Goal: Task Accomplishment & Management: Manage account settings

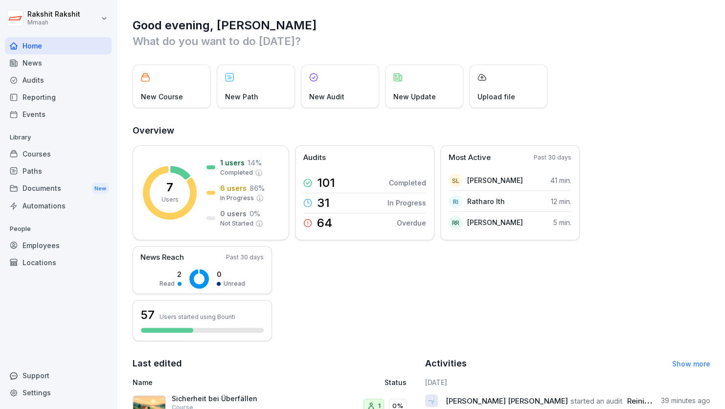
click at [36, 84] on div "Audits" at bounding box center [58, 79] width 107 height 17
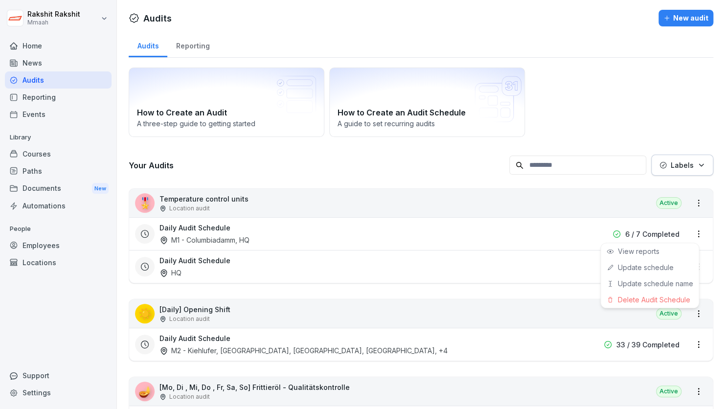
click at [686, 229] on html "[PERSON_NAME] Mmaah Home News Audits Reporting Events Library Courses Paths Doc…" at bounding box center [362, 204] width 725 height 409
click at [0, 0] on link "Update schedule" at bounding box center [0, 0] width 0 height 0
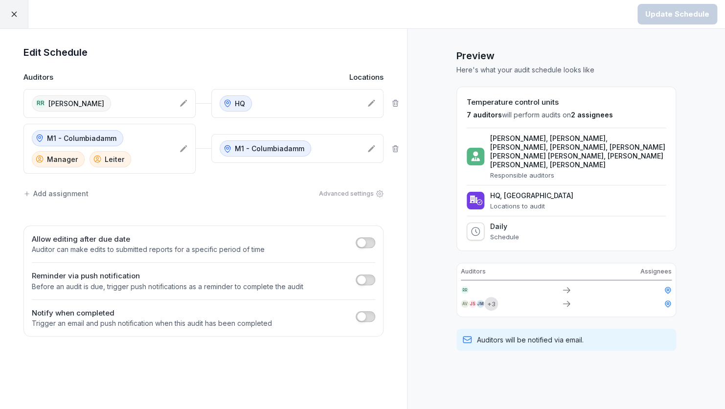
click at [63, 194] on div "Add assignment" at bounding box center [55, 193] width 65 height 10
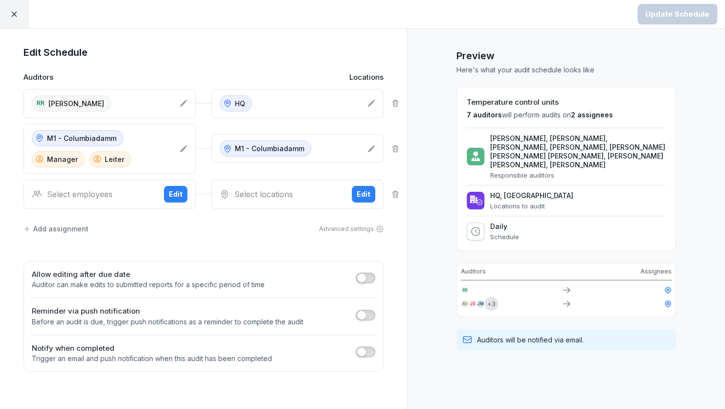
click at [63, 194] on div "Select employees" at bounding box center [94, 194] width 124 height 12
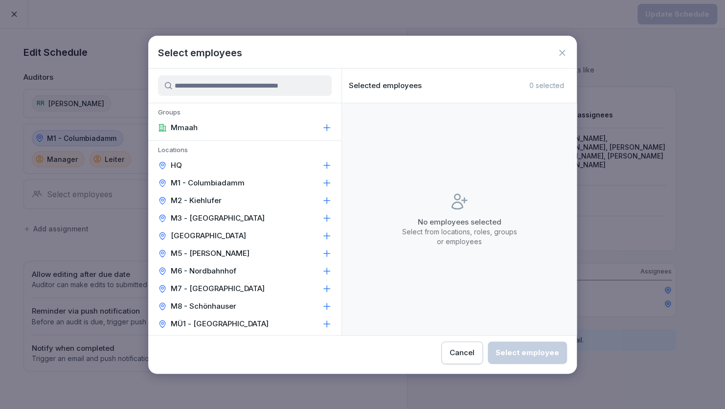
click at [205, 303] on p "M8 - Schönhauser" at bounding box center [204, 306] width 66 height 10
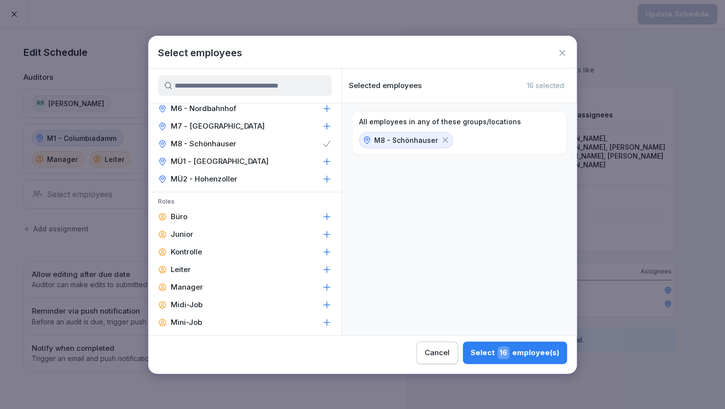
scroll to position [176, 0]
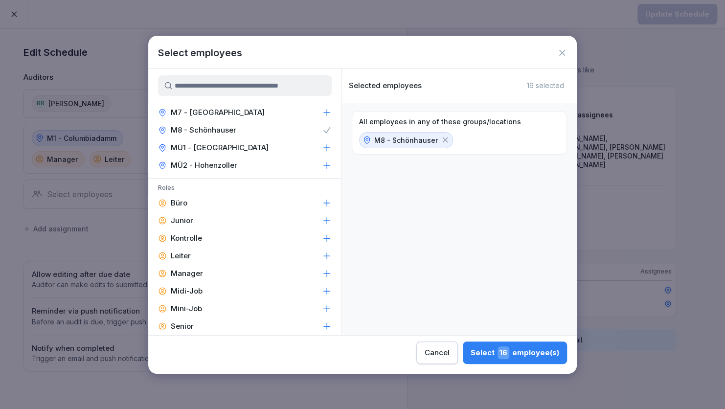
click at [204, 275] on div "Manager" at bounding box center [244, 274] width 193 height 18
click at [191, 254] on div "Leiter" at bounding box center [244, 256] width 193 height 18
click at [541, 352] on div "Select 5 employee(s)" at bounding box center [516, 352] width 85 height 13
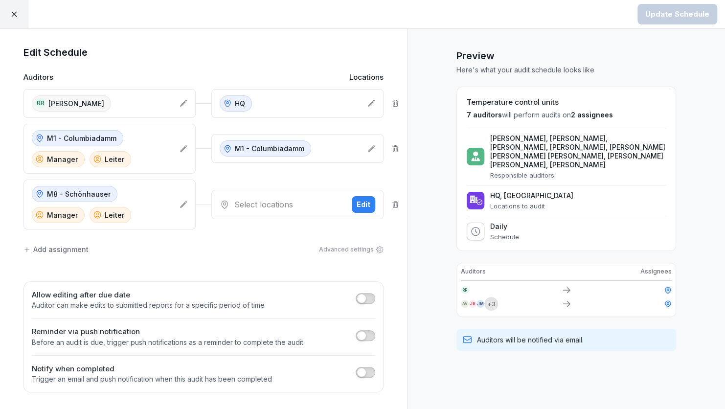
click at [363, 204] on div "Edit" at bounding box center [364, 204] width 14 height 11
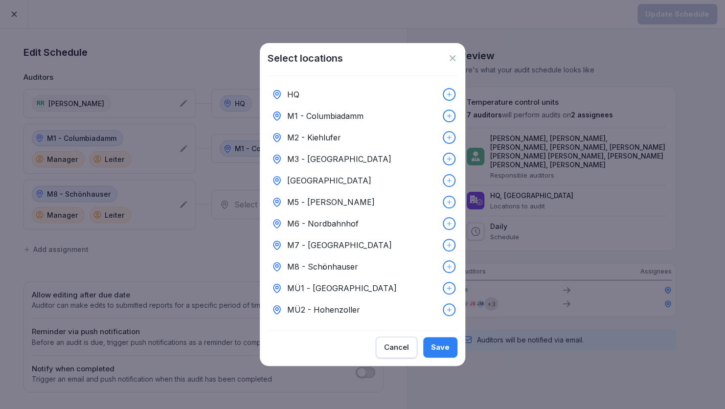
click at [384, 268] on div "M8 - Schönhauser" at bounding box center [363, 267] width 190 height 22
click at [446, 345] on button "Save" at bounding box center [440, 347] width 34 height 21
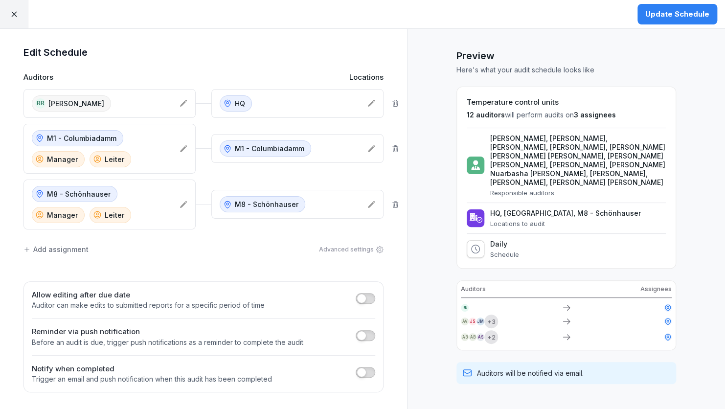
click at [76, 250] on div "Add assignment" at bounding box center [55, 249] width 65 height 10
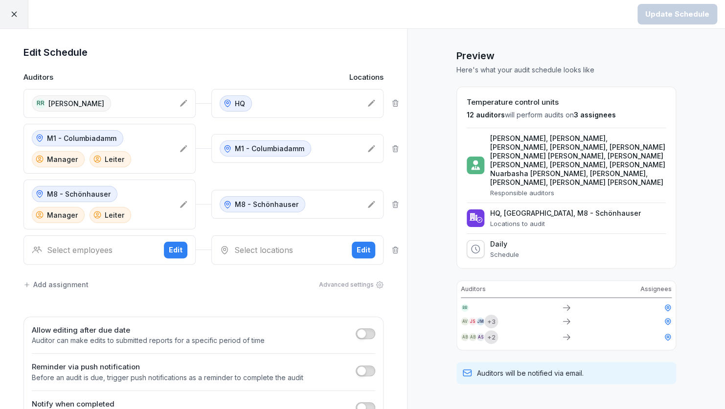
click at [87, 249] on div "Select employees" at bounding box center [94, 250] width 124 height 12
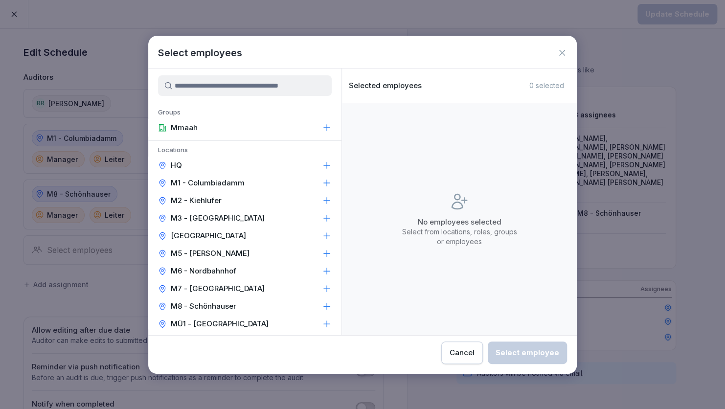
click at [218, 265] on div "M6 - Nordbahnhof" at bounding box center [244, 271] width 193 height 18
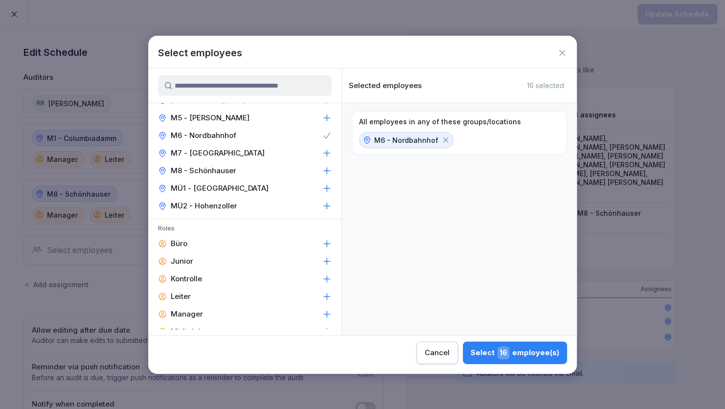
scroll to position [137, 0]
click at [192, 308] on p "Manager" at bounding box center [187, 313] width 32 height 10
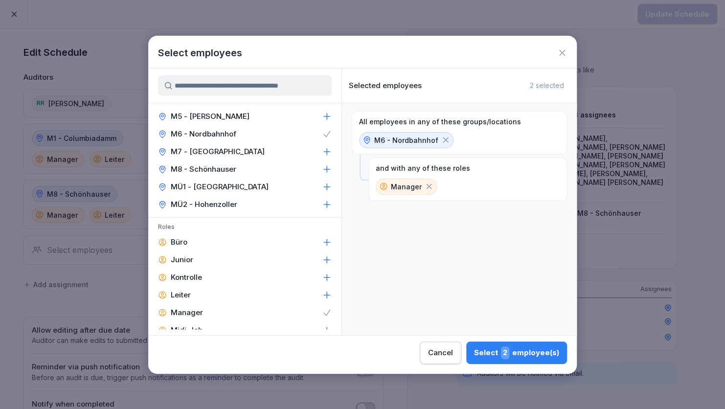
click at [190, 298] on p "Leiter" at bounding box center [181, 295] width 20 height 10
click at [525, 358] on div "Select 4 employee(s)" at bounding box center [517, 352] width 86 height 13
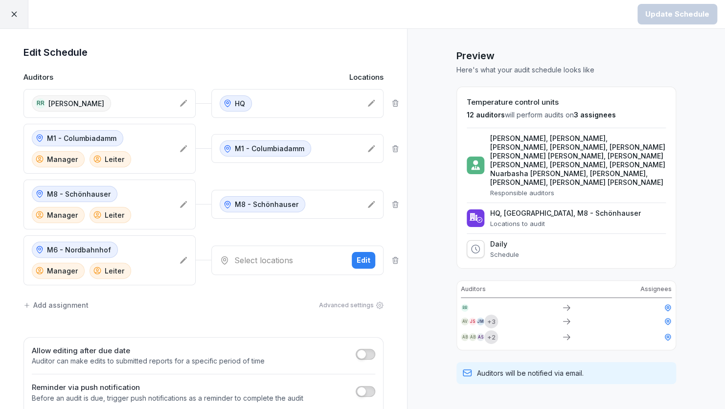
click at [242, 268] on div "Select locations Edit" at bounding box center [297, 260] width 172 height 29
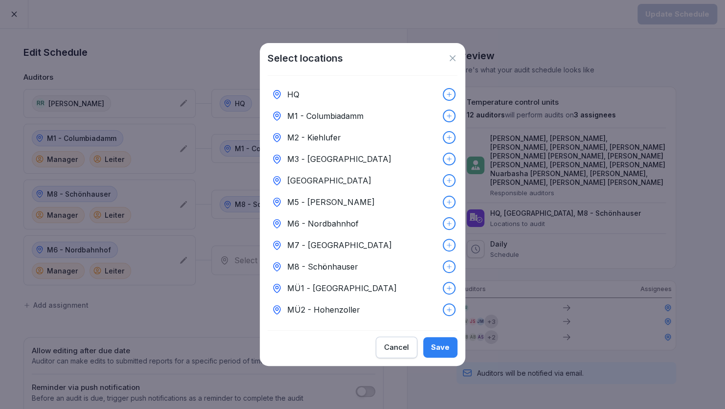
click at [346, 218] on p "M6 - Nordbahnhof" at bounding box center [322, 224] width 71 height 12
click at [453, 351] on button "Save" at bounding box center [440, 347] width 34 height 21
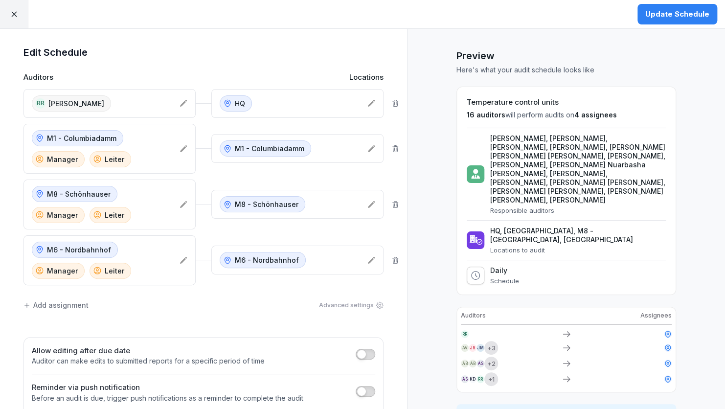
click at [67, 306] on div "Add assignment" at bounding box center [55, 305] width 65 height 10
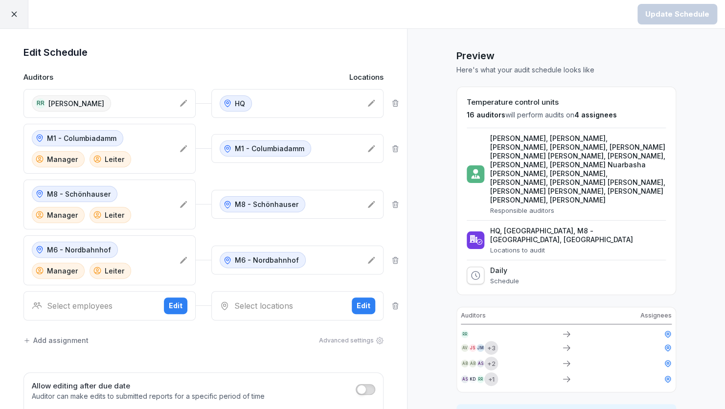
click at [145, 301] on div "Select employees" at bounding box center [94, 306] width 124 height 12
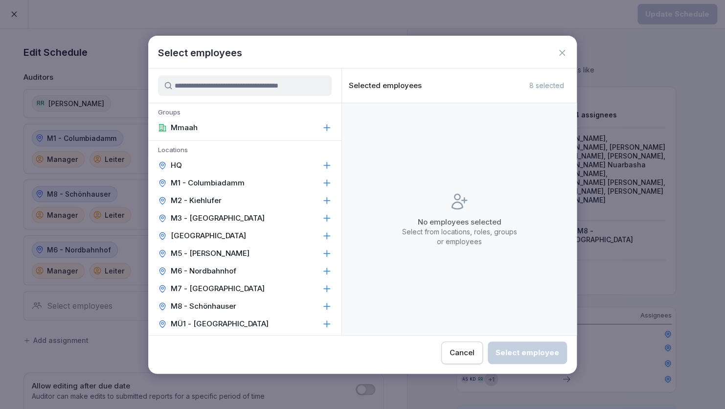
click at [190, 215] on p "M3 - [GEOGRAPHIC_DATA]" at bounding box center [218, 218] width 94 height 10
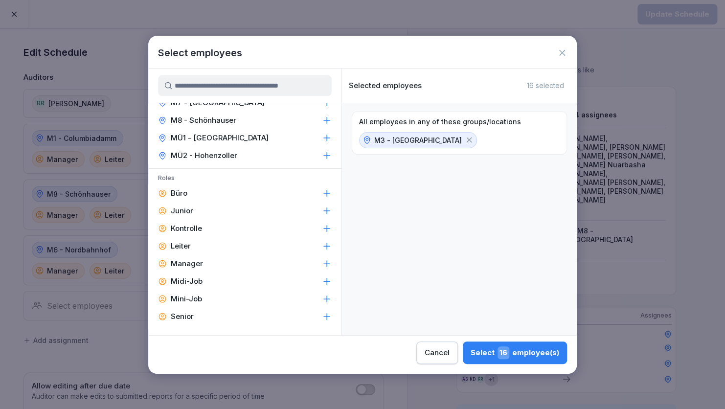
scroll to position [196, 0]
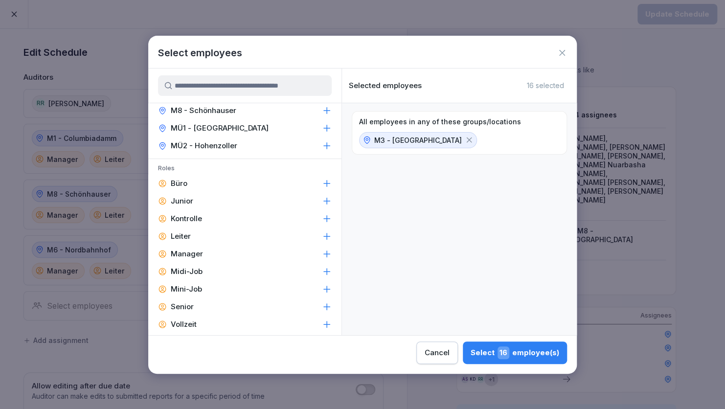
click at [186, 230] on div "Leiter" at bounding box center [244, 237] width 193 height 18
click at [207, 253] on div "Manager" at bounding box center [244, 254] width 193 height 18
click at [492, 354] on div "Select 5 employee(s)" at bounding box center [516, 352] width 85 height 13
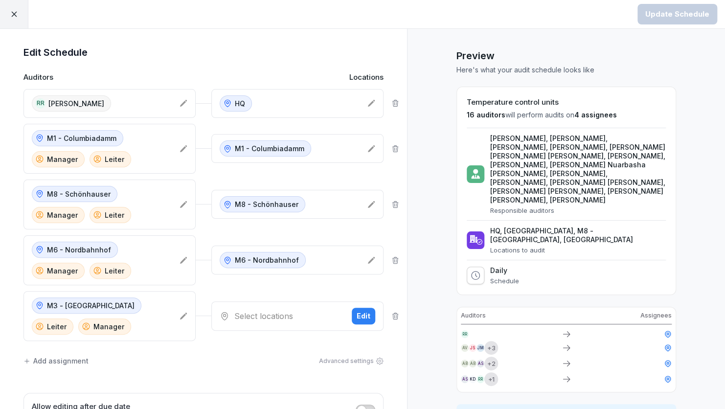
click at [319, 311] on div "Select locations" at bounding box center [282, 316] width 124 height 12
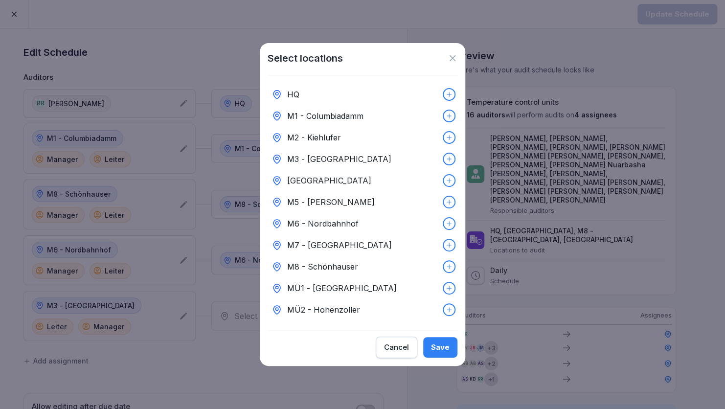
click at [306, 153] on p "M3 - [GEOGRAPHIC_DATA]" at bounding box center [339, 159] width 104 height 12
click at [448, 348] on div "Save" at bounding box center [440, 347] width 19 height 11
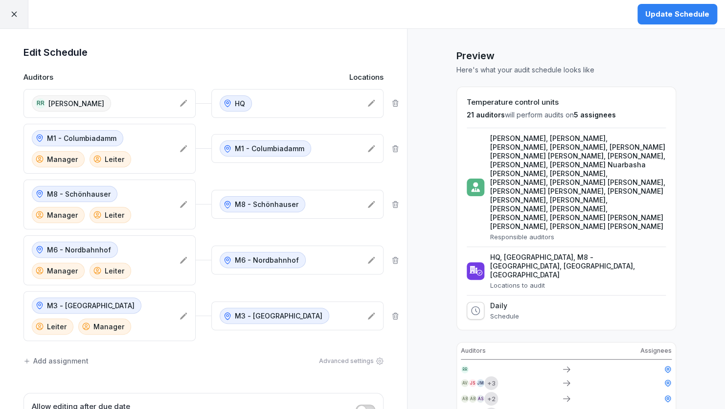
click at [448, 348] on div "Preview Here's what your audit schedule looks like Temperature control units 21…" at bounding box center [566, 274] width 318 height 491
click at [393, 101] on icon at bounding box center [395, 103] width 5 height 6
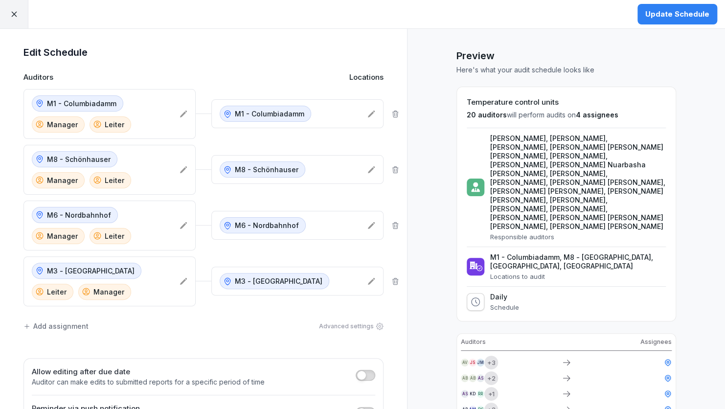
click at [667, 20] on button "Update Schedule" at bounding box center [678, 14] width 80 height 21
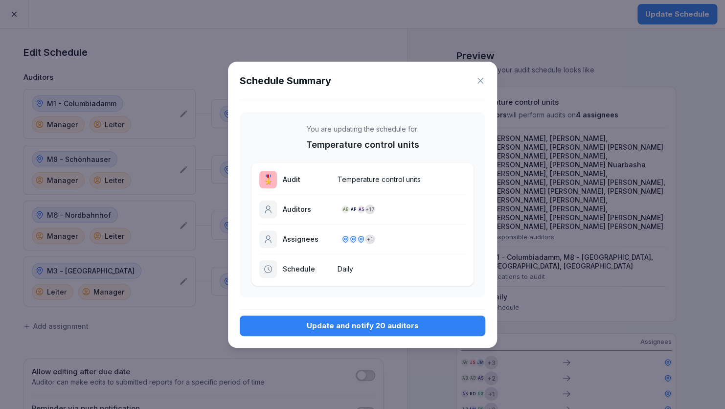
click at [378, 329] on div "Update and notify 20 auditors" at bounding box center [363, 326] width 230 height 11
